Goal: Task Accomplishment & Management: Manage account settings

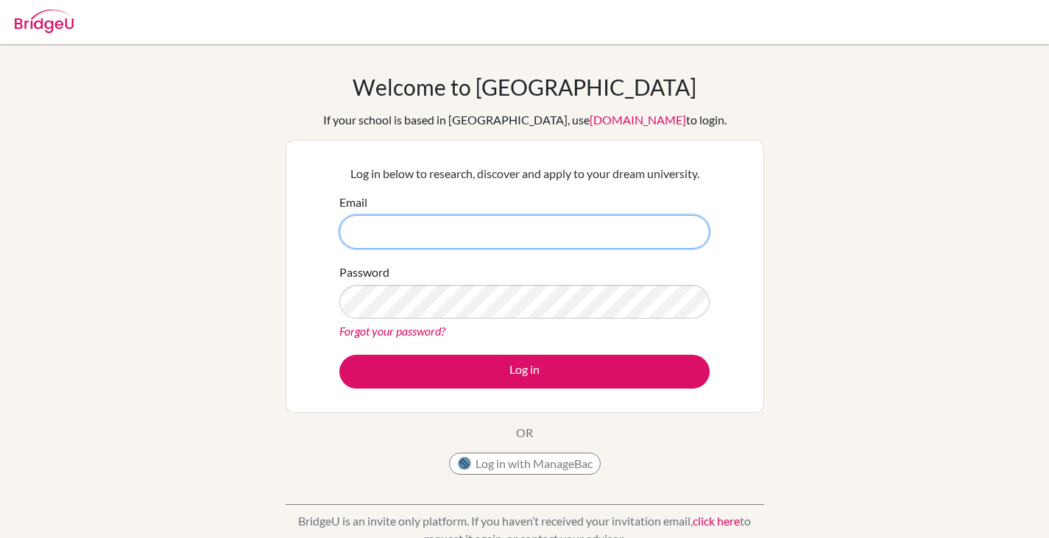
type input "[EMAIL_ADDRESS][DOMAIN_NAME]"
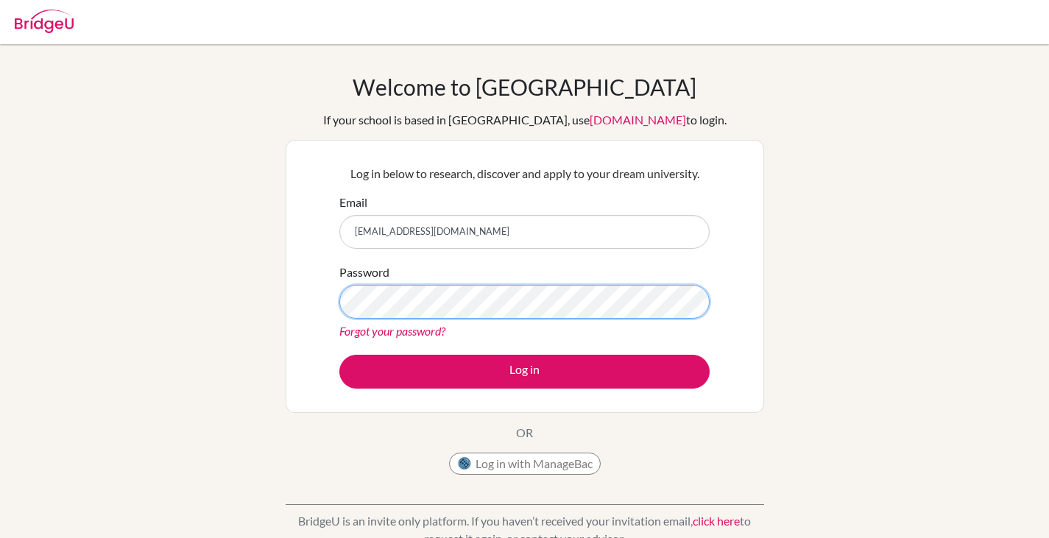
click at [339, 355] on button "Log in" at bounding box center [524, 372] width 370 height 34
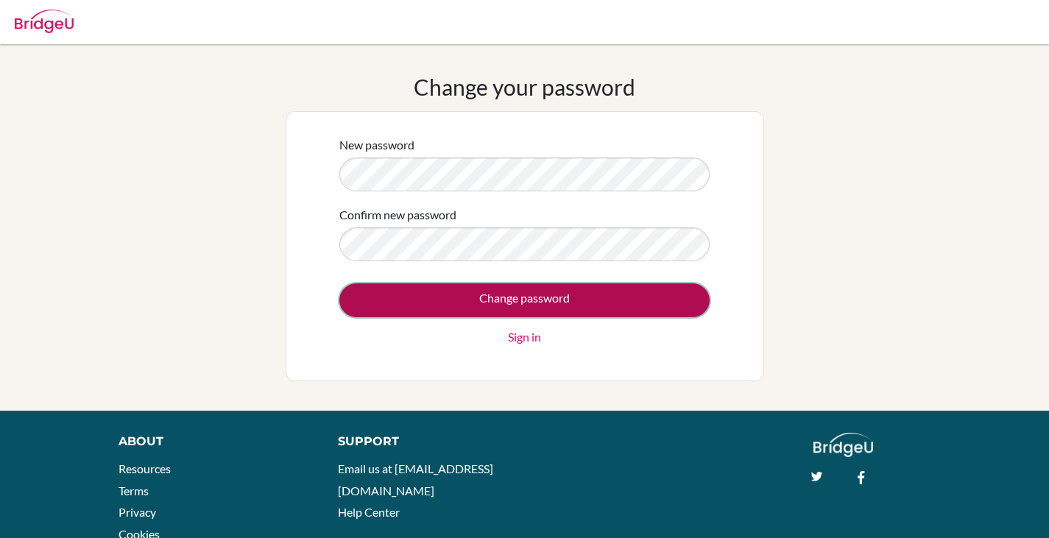
click at [598, 300] on input "Change password" at bounding box center [524, 300] width 370 height 34
